Goal: Task Accomplishment & Management: Use online tool/utility

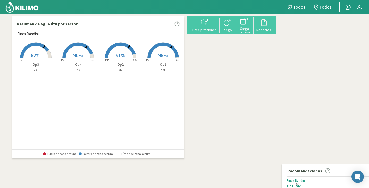
click at [118, 51] on rect at bounding box center [120, 58] width 41 height 41
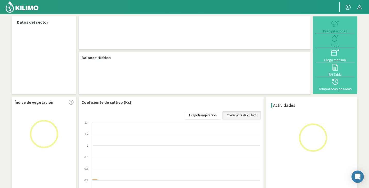
select select "1: Object"
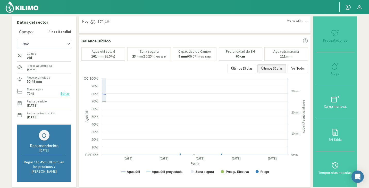
type input "16"
click at [338, 66] on icon at bounding box center [335, 66] width 8 height 8
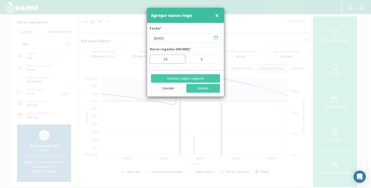
type input "15"
click at [179, 60] on input "15" at bounding box center [168, 59] width 36 height 9
click at [156, 39] on input "[DATE]" at bounding box center [186, 38] width 72 height 9
click at [198, 88] on button "Guardar" at bounding box center [203, 88] width 34 height 9
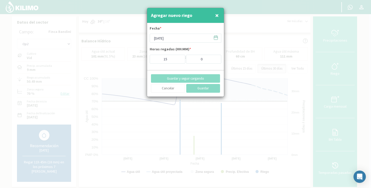
type input "[DATE]"
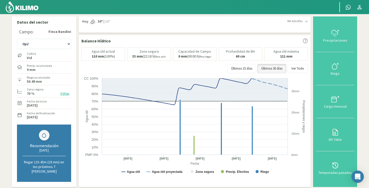
click at [33, 4] on img at bounding box center [22, 7] width 34 height 12
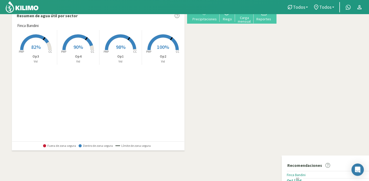
scroll to position [25, 0]
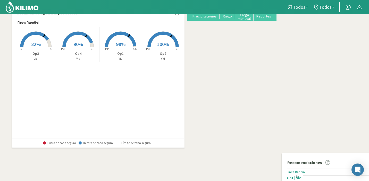
click at [52, 46] on rect at bounding box center [35, 47] width 41 height 41
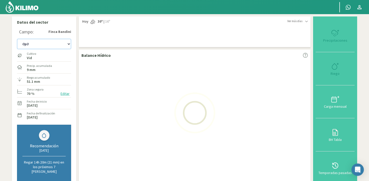
select select "7: Object"
